Goal: Task Accomplishment & Management: Manage account settings

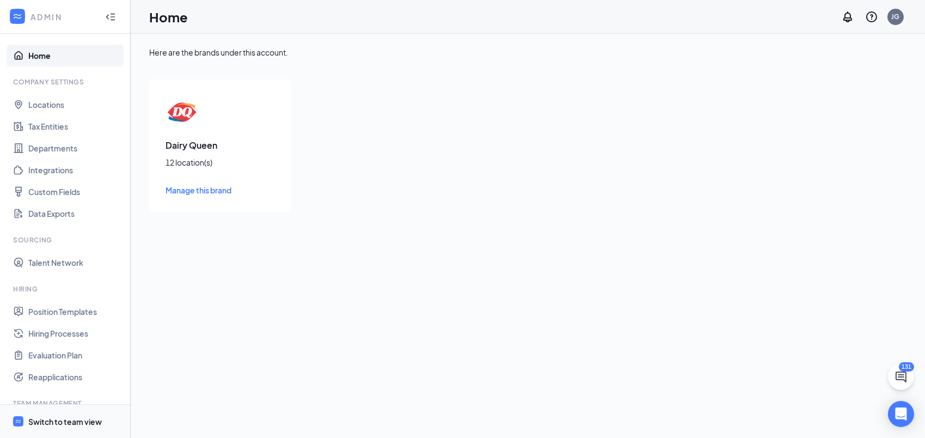
drag, startPoint x: 63, startPoint y: 421, endPoint x: 95, endPoint y: 418, distance: 32.8
click at [63, 421] on div "Switch to team view" at bounding box center [65, 421] width 74 height 11
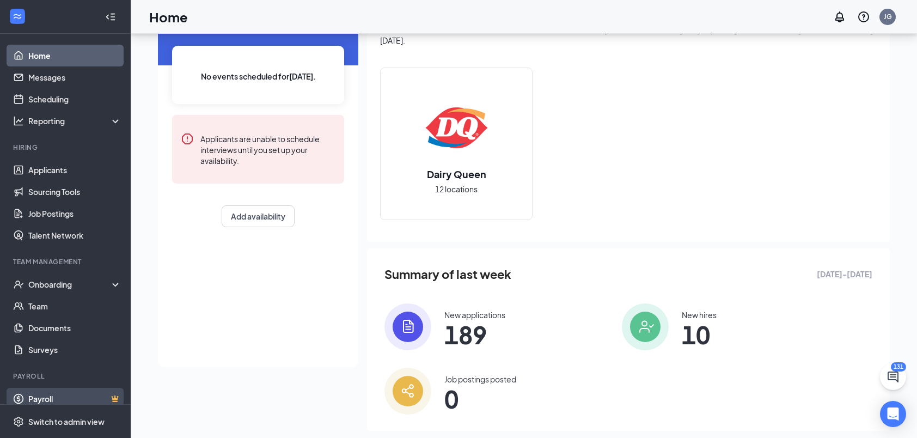
scroll to position [94, 0]
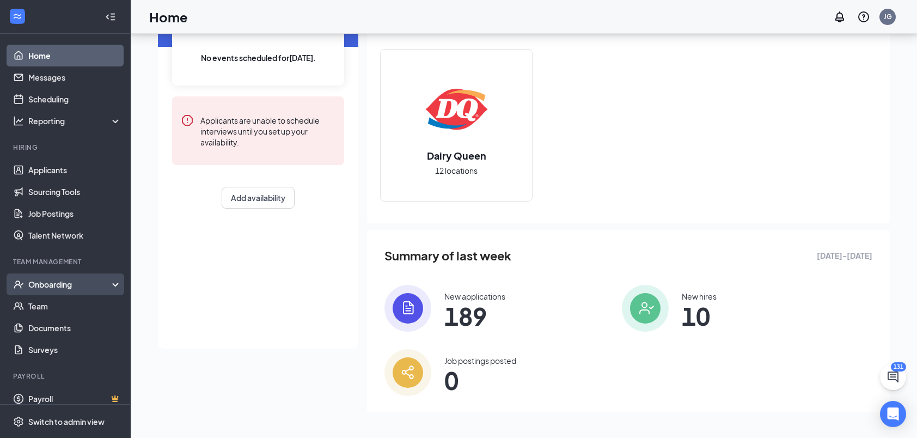
click at [62, 279] on div "Onboarding" at bounding box center [70, 284] width 84 height 11
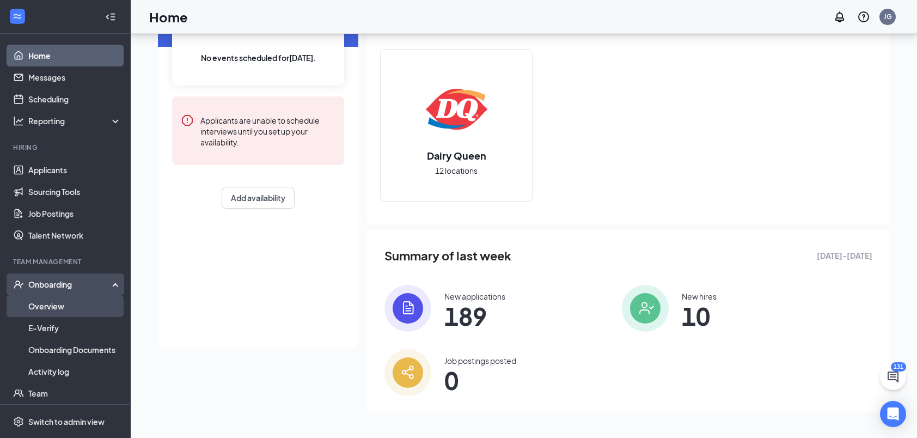
click at [60, 311] on link "Overview" at bounding box center [74, 306] width 93 height 22
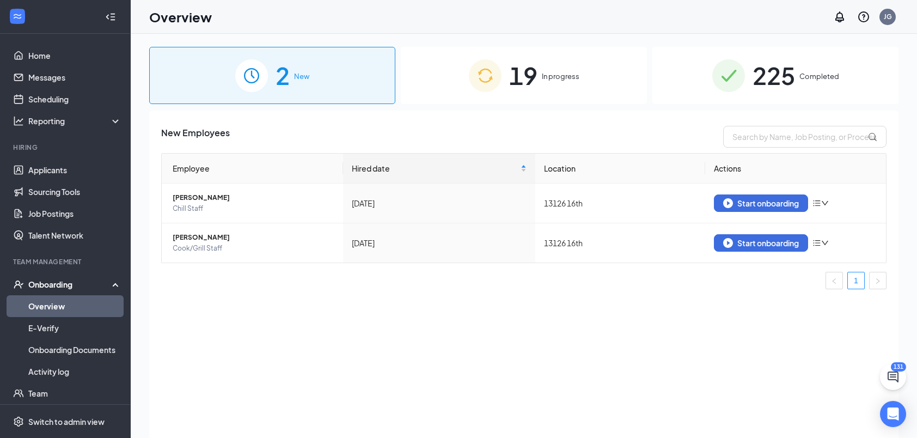
click at [748, 73] on div "225 Completed" at bounding box center [775, 75] width 246 height 57
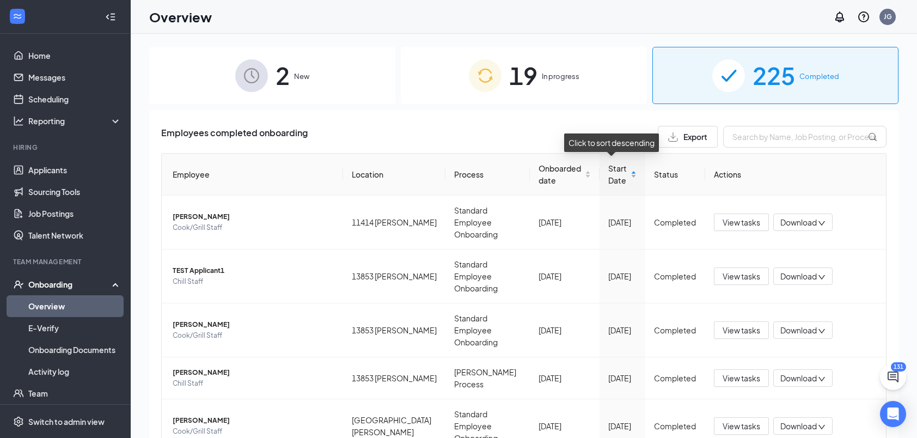
click at [608, 176] on span "Start Date" at bounding box center [618, 174] width 20 height 24
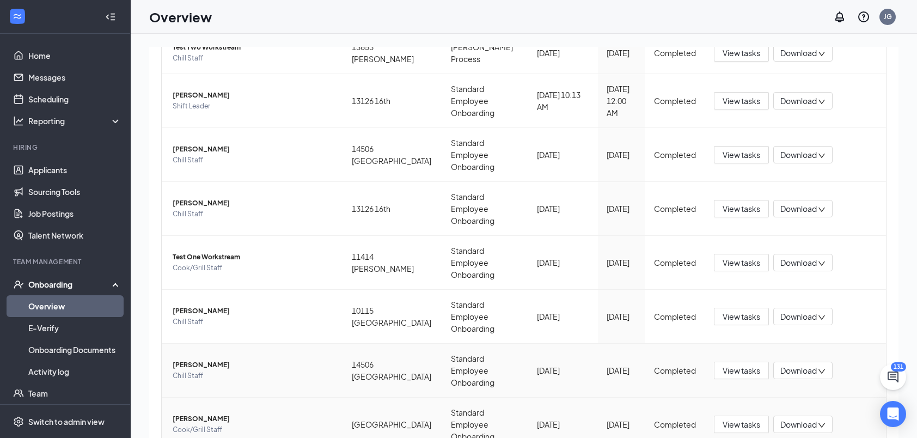
scroll to position [211, 0]
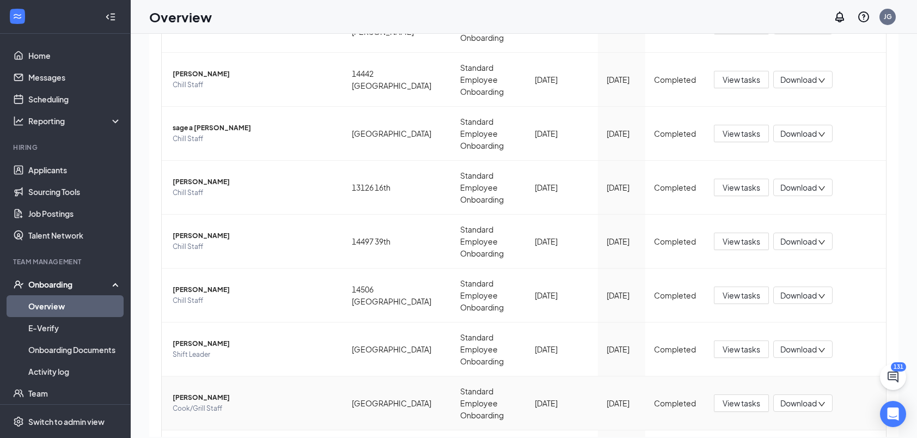
scroll to position [49, 0]
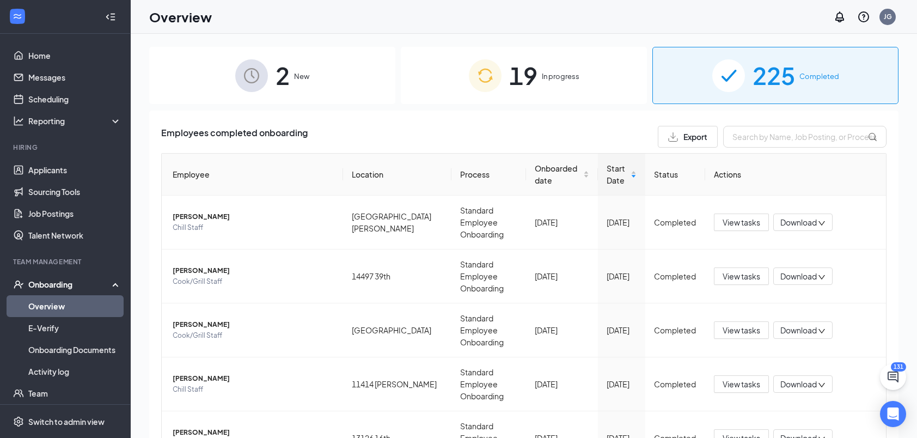
click at [523, 47] on div "19 In progress" at bounding box center [524, 75] width 246 height 57
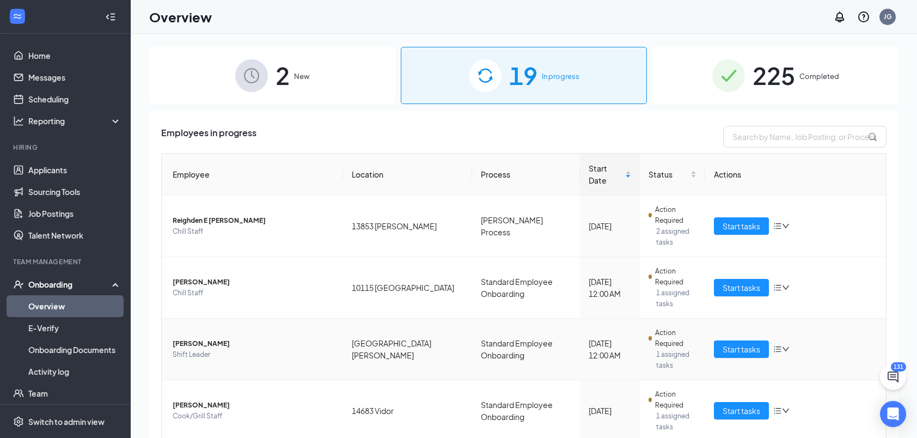
click at [292, 351] on td "[PERSON_NAME] Shift Leader" at bounding box center [252, 350] width 181 height 62
click at [760, 340] on button "Start tasks" at bounding box center [741, 348] width 55 height 17
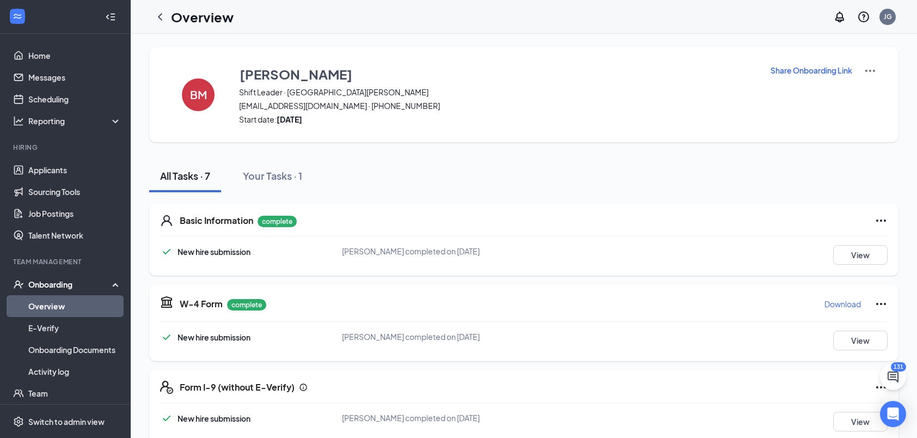
click at [203, 19] on h1 "Overview" at bounding box center [202, 17] width 63 height 19
click at [152, 17] on div at bounding box center [160, 17] width 22 height 22
click at [155, 17] on icon "ChevronLeft" at bounding box center [160, 16] width 13 height 13
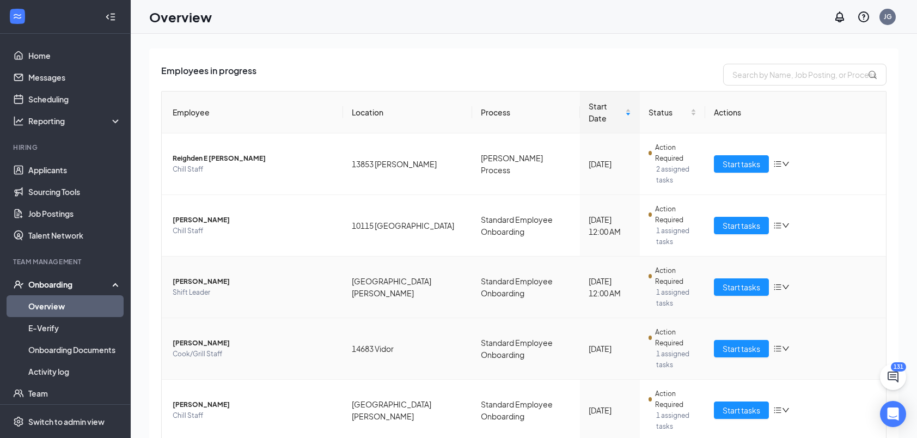
scroll to position [109, 0]
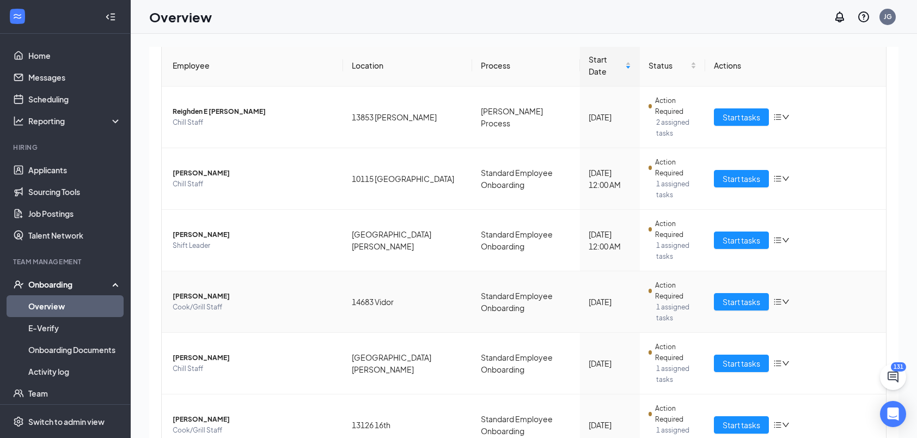
click at [279, 302] on span "Cook/Grill Staff" at bounding box center [254, 307] width 162 height 11
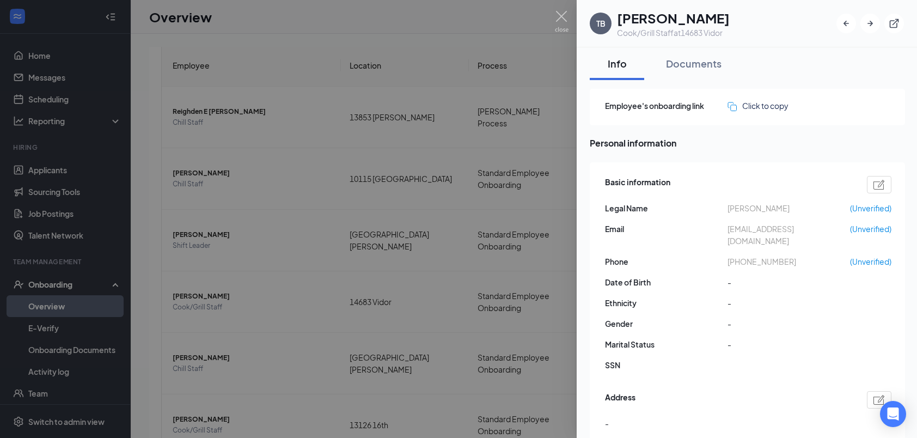
click at [551, 13] on div at bounding box center [458, 219] width 917 height 438
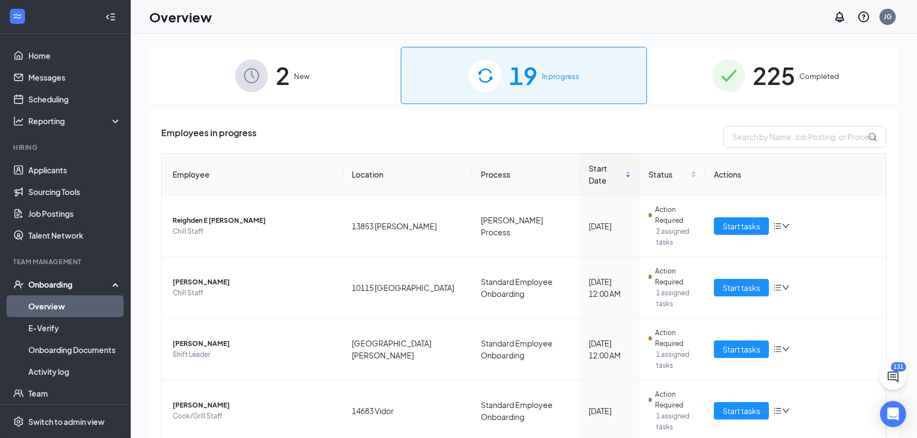
click at [753, 77] on span "225" at bounding box center [774, 76] width 42 height 38
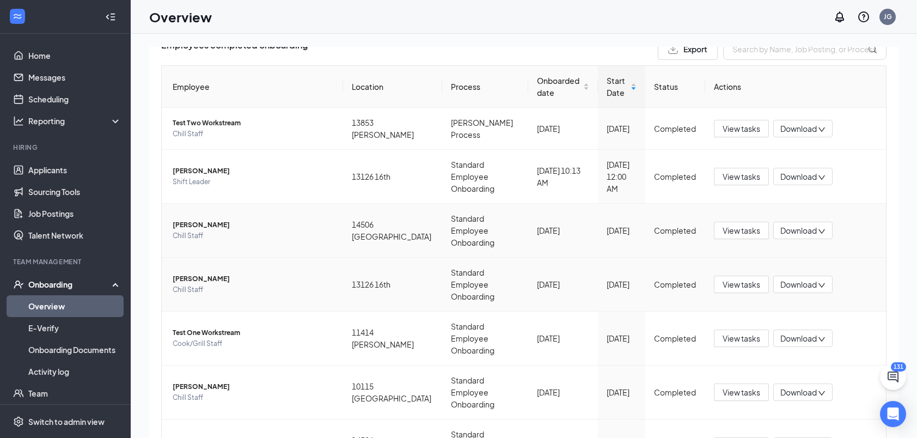
scroll to position [109, 0]
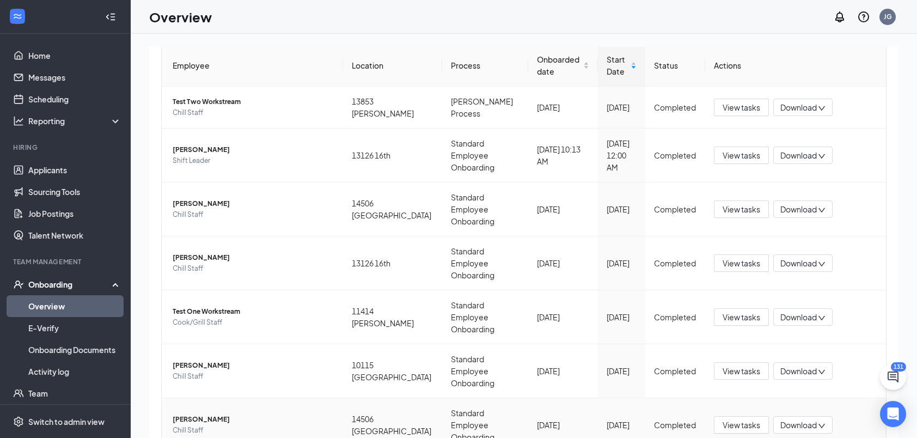
click at [222, 414] on span "[PERSON_NAME]" at bounding box center [254, 419] width 162 height 11
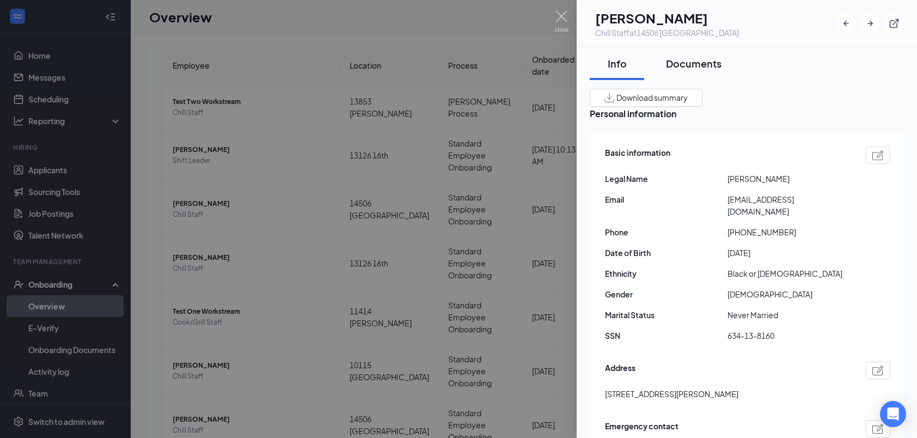
click at [720, 57] on div "Documents" at bounding box center [694, 64] width 56 height 14
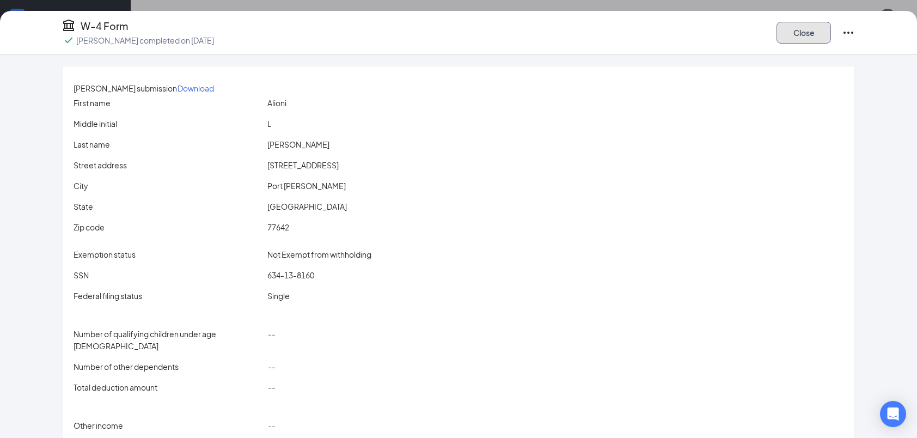
click at [821, 33] on button "Close" at bounding box center [804, 33] width 54 height 22
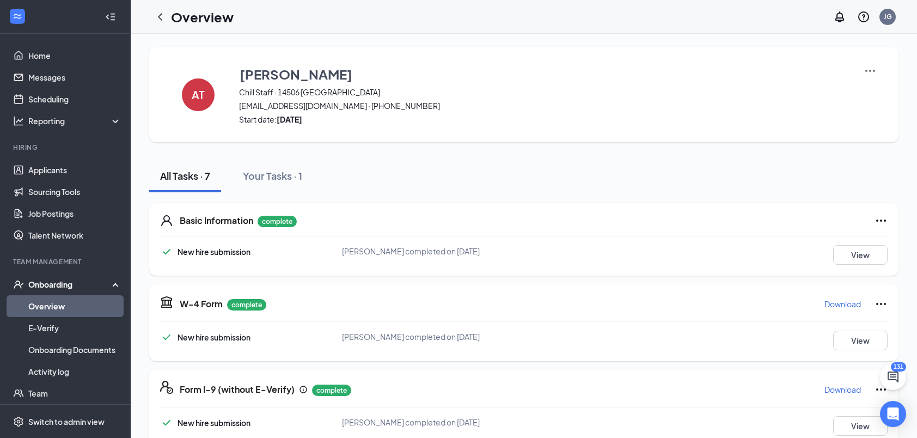
click at [194, 16] on h1 "Overview" at bounding box center [202, 17] width 63 height 19
click at [158, 14] on icon "ChevronLeft" at bounding box center [160, 16] width 13 height 13
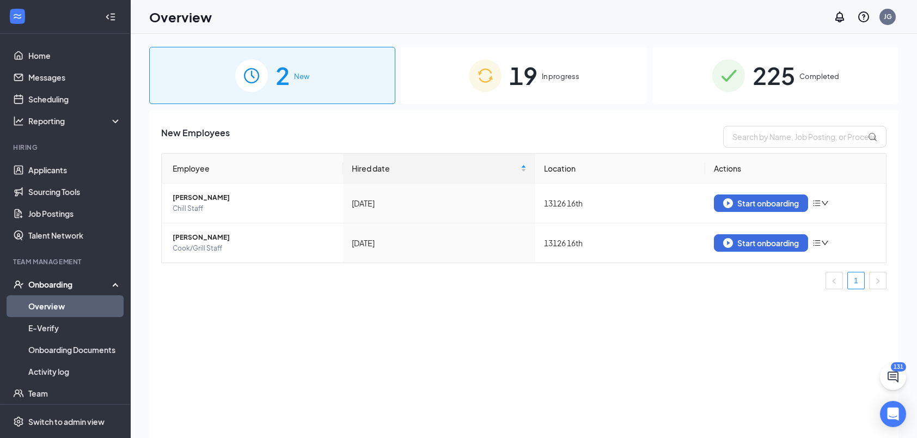
click at [762, 80] on span "225" at bounding box center [774, 76] width 42 height 38
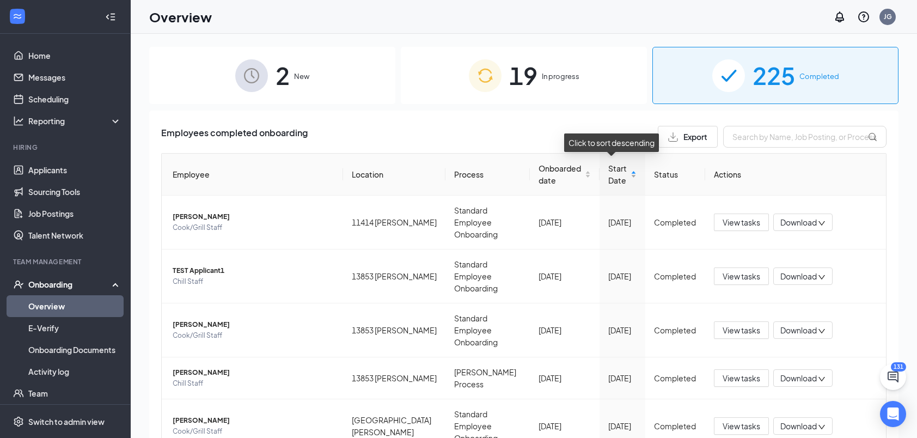
click at [615, 166] on span "Start Date" at bounding box center [618, 174] width 20 height 24
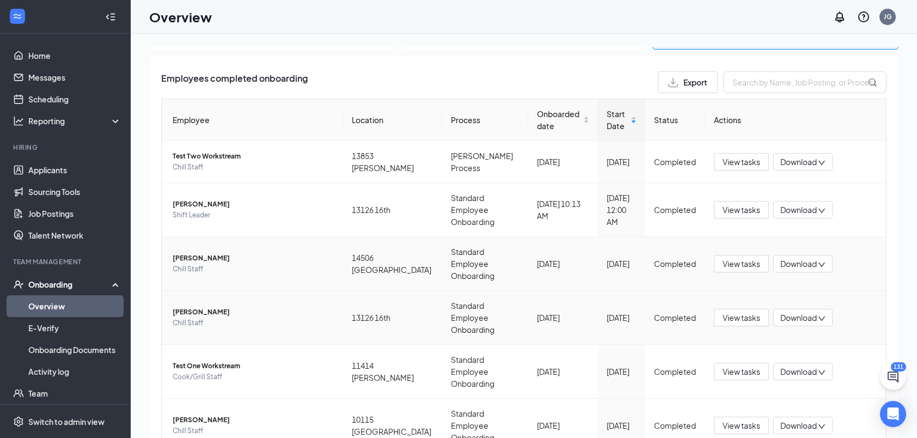
scroll to position [163, 0]
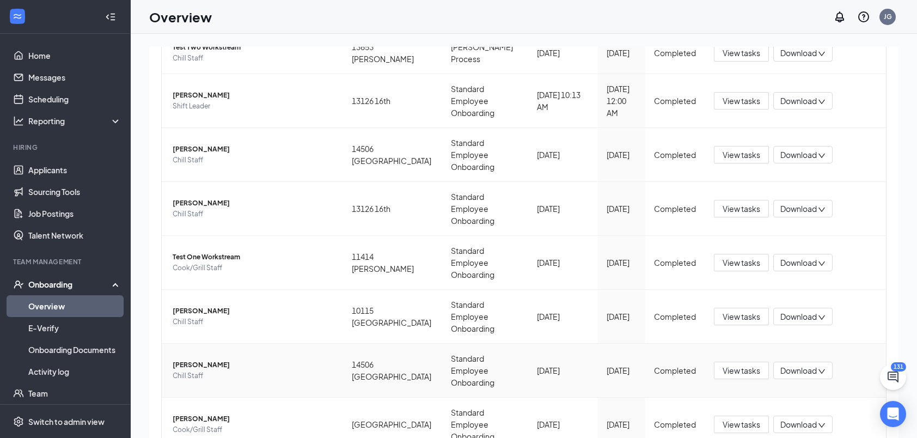
click at [196, 370] on span "Chill Staff" at bounding box center [254, 375] width 162 height 11
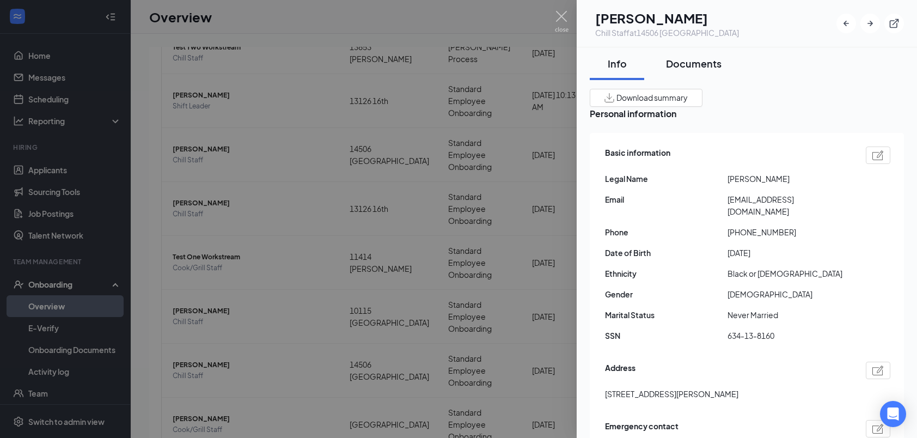
click at [688, 57] on div "Documents" at bounding box center [694, 64] width 56 height 14
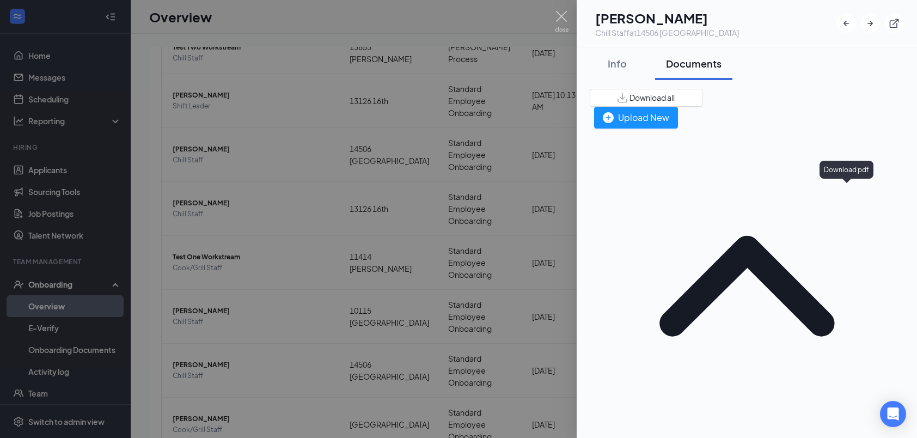
click at [563, 10] on div at bounding box center [458, 219] width 917 height 438
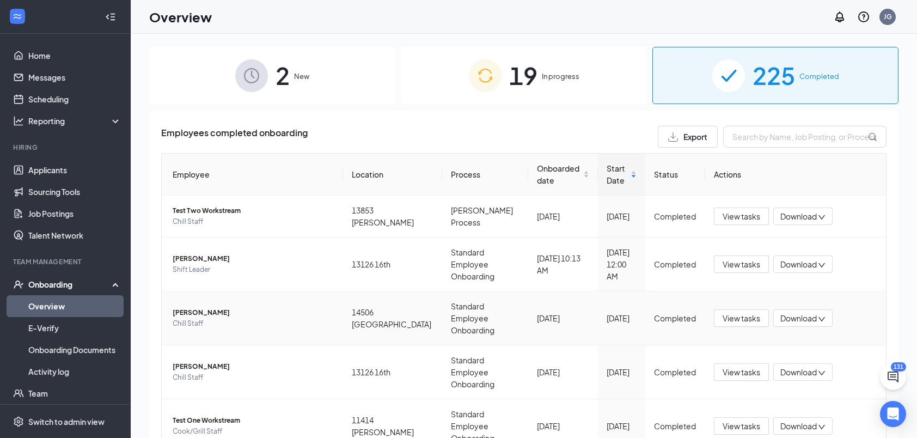
click at [209, 309] on td "[PERSON_NAME] Chill Staff" at bounding box center [252, 318] width 181 height 54
click at [242, 318] on span "Chill Staff" at bounding box center [254, 323] width 162 height 11
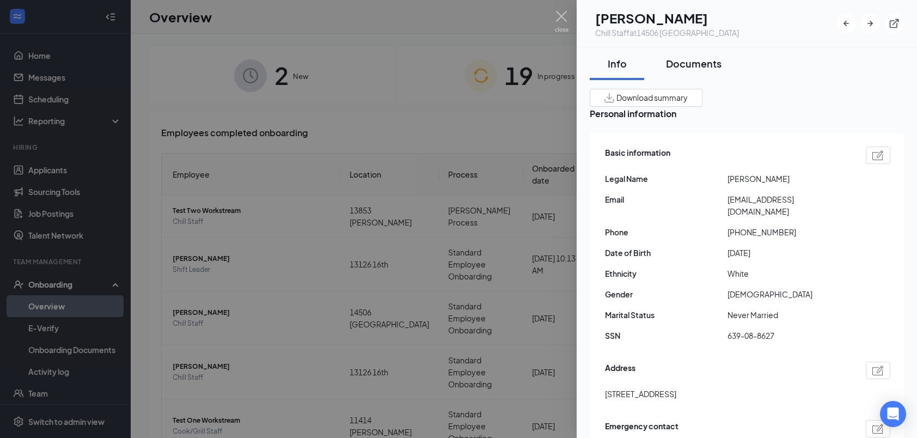
click at [699, 69] on div "Documents" at bounding box center [694, 64] width 56 height 14
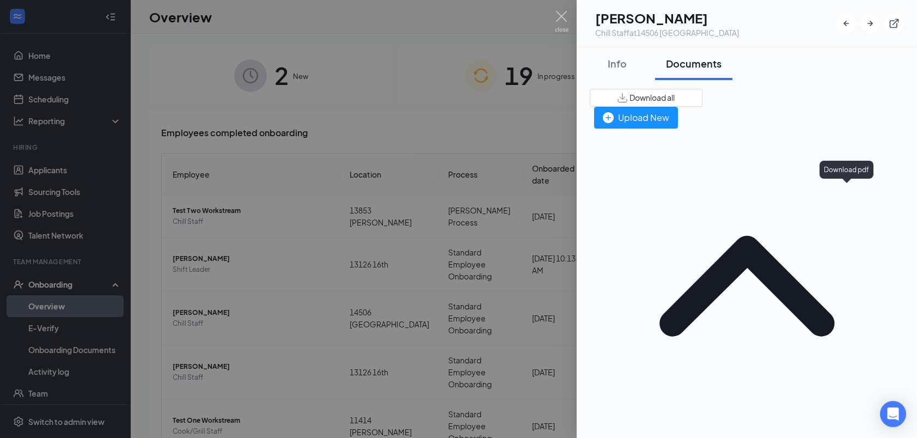
click at [625, 70] on button "Info" at bounding box center [617, 63] width 54 height 33
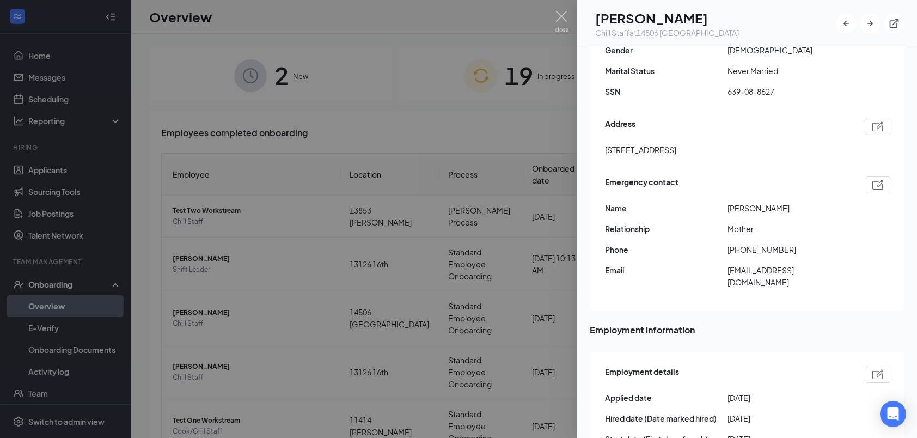
scroll to position [272, 0]
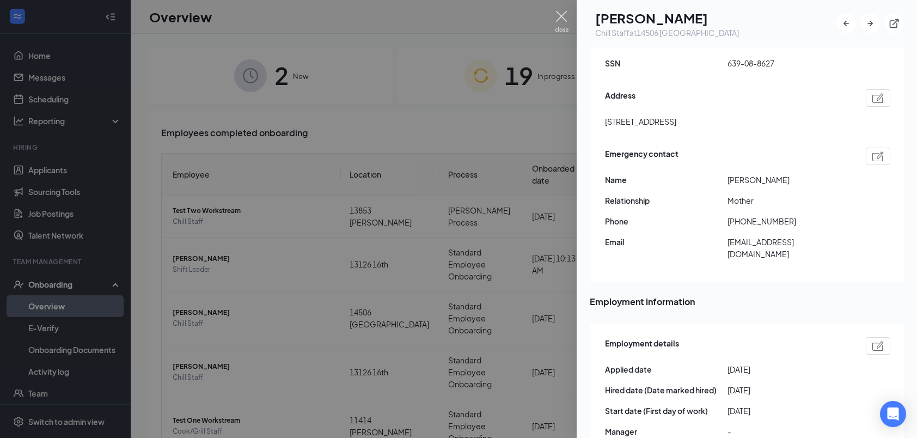
click at [560, 11] on img at bounding box center [562, 21] width 14 height 21
